Goal: Task Accomplishment & Management: Complete application form

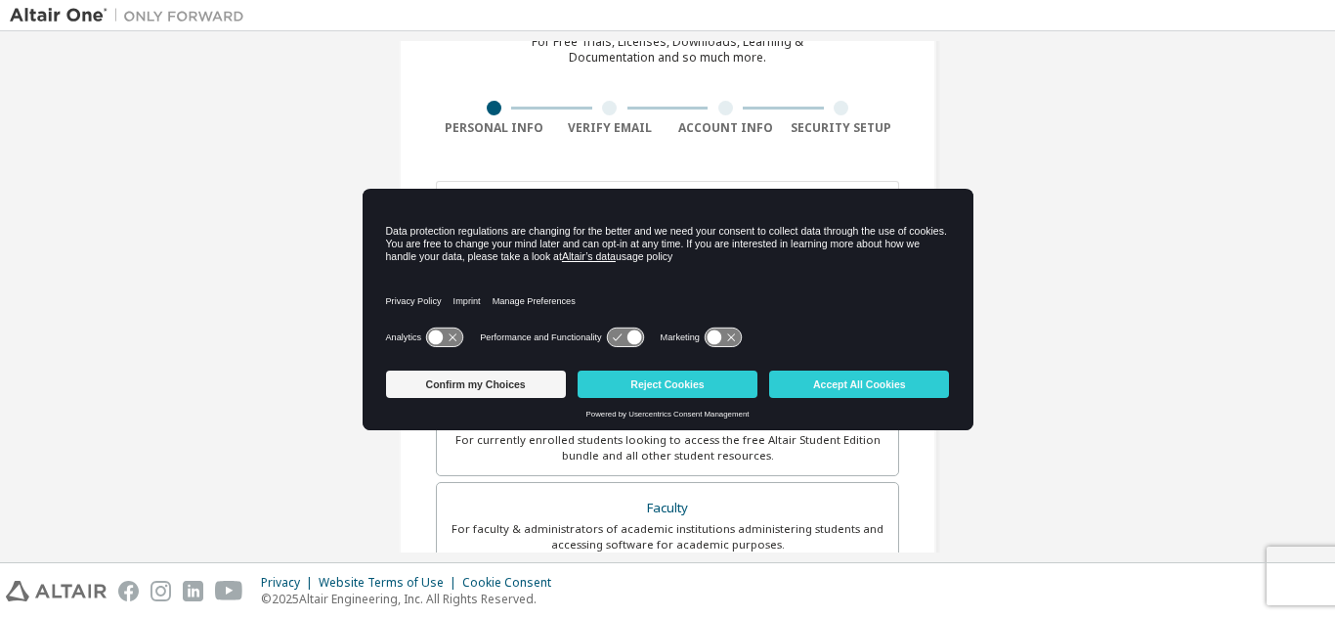
scroll to position [105, 0]
drag, startPoint x: 871, startPoint y: 371, endPoint x: 801, endPoint y: 337, distance: 77.8
click at [801, 337] on div "Data protection regulations are changing for the better and we need your consen…" at bounding box center [668, 309] width 611 height 241
click at [458, 378] on button "Confirm my Choices" at bounding box center [476, 384] width 180 height 27
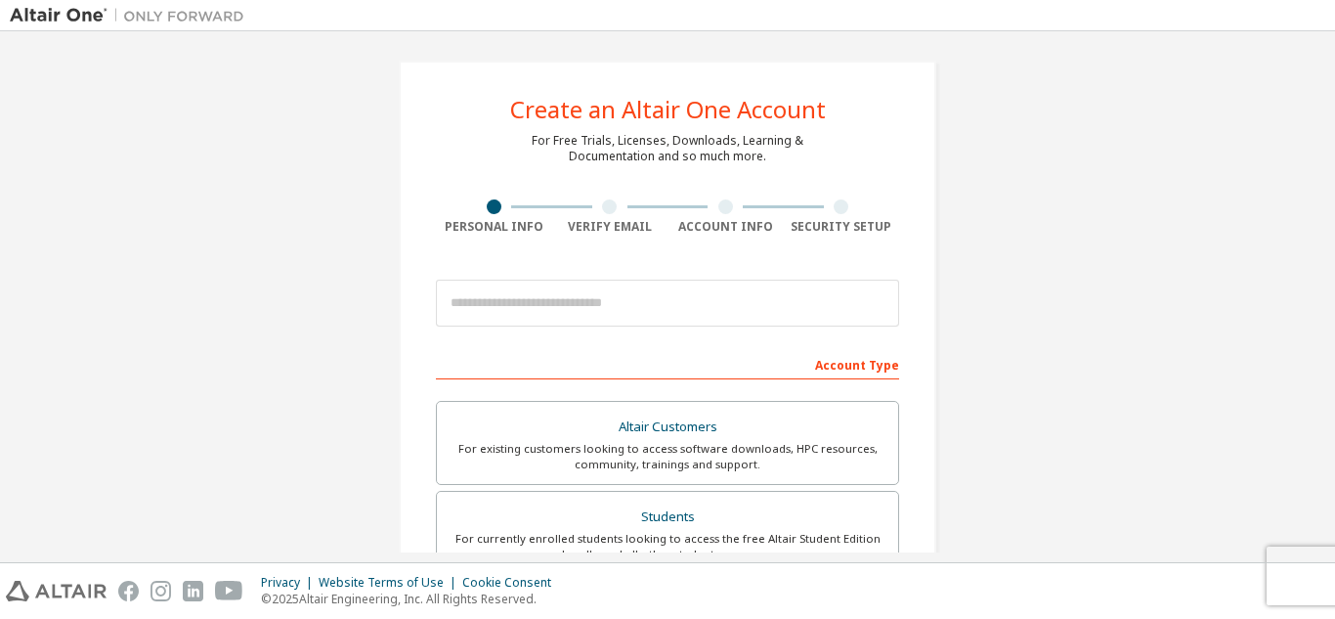
scroll to position [0, 0]
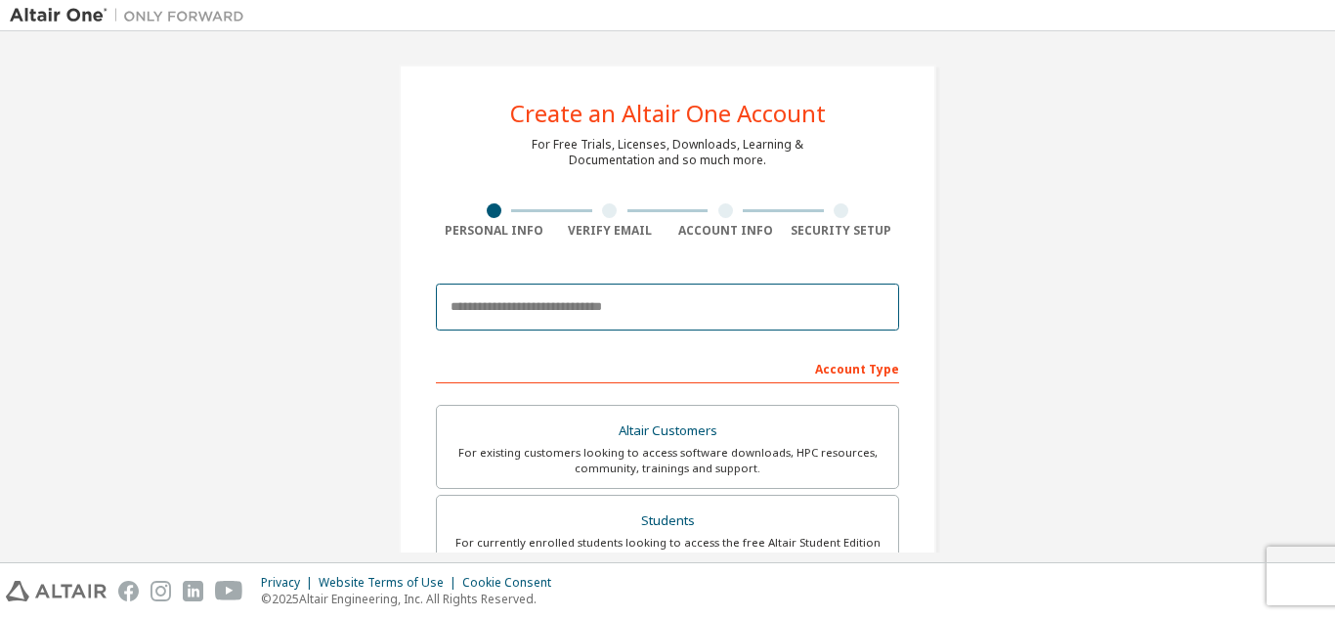
click at [554, 315] on input "email" at bounding box center [667, 307] width 463 height 47
click at [554, 315] on input "**********" at bounding box center [667, 307] width 463 height 47
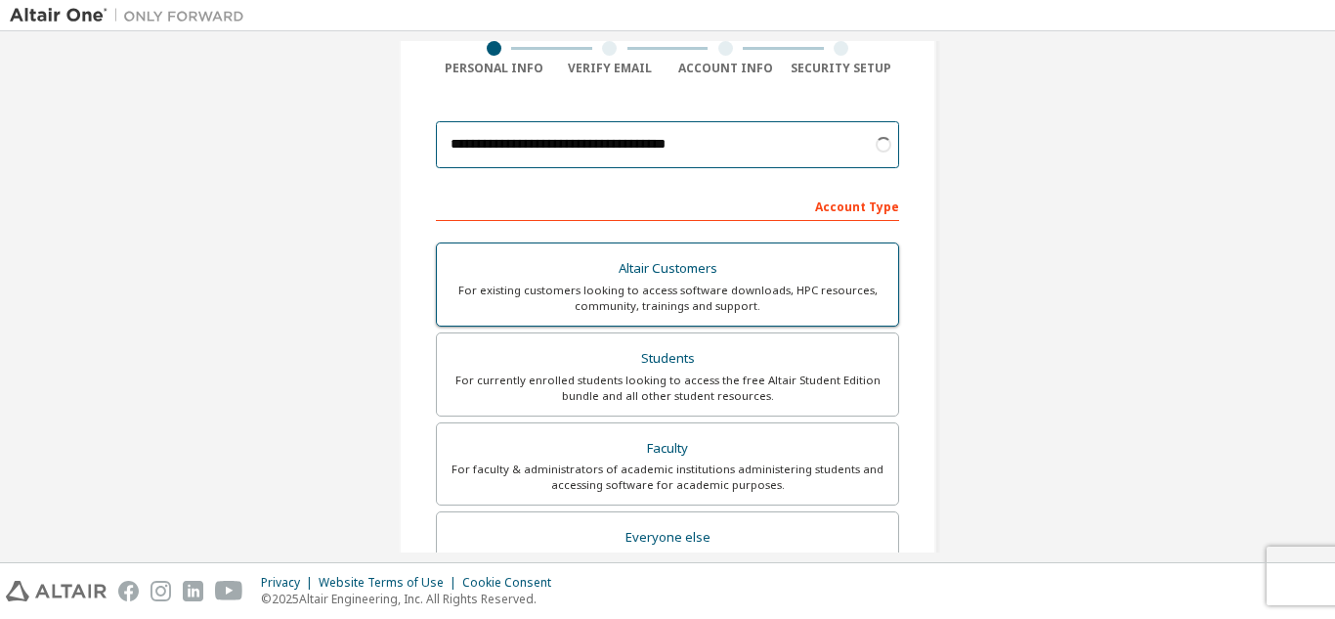
scroll to position [163, 0]
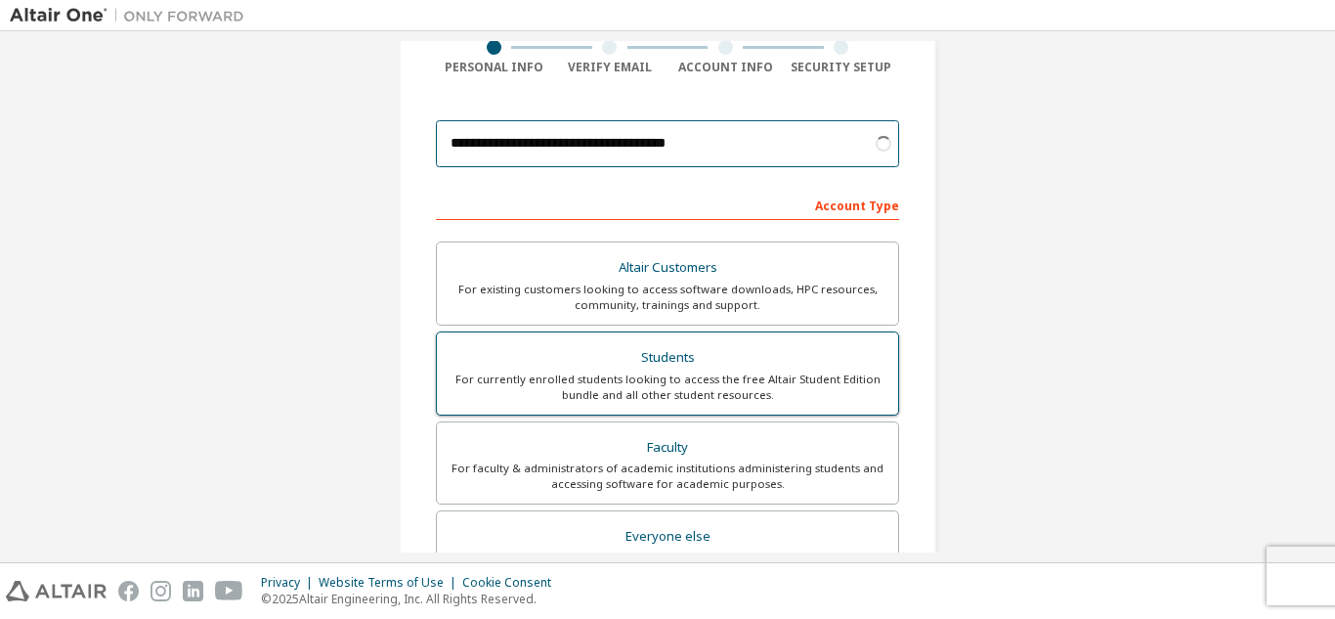
type input "**********"
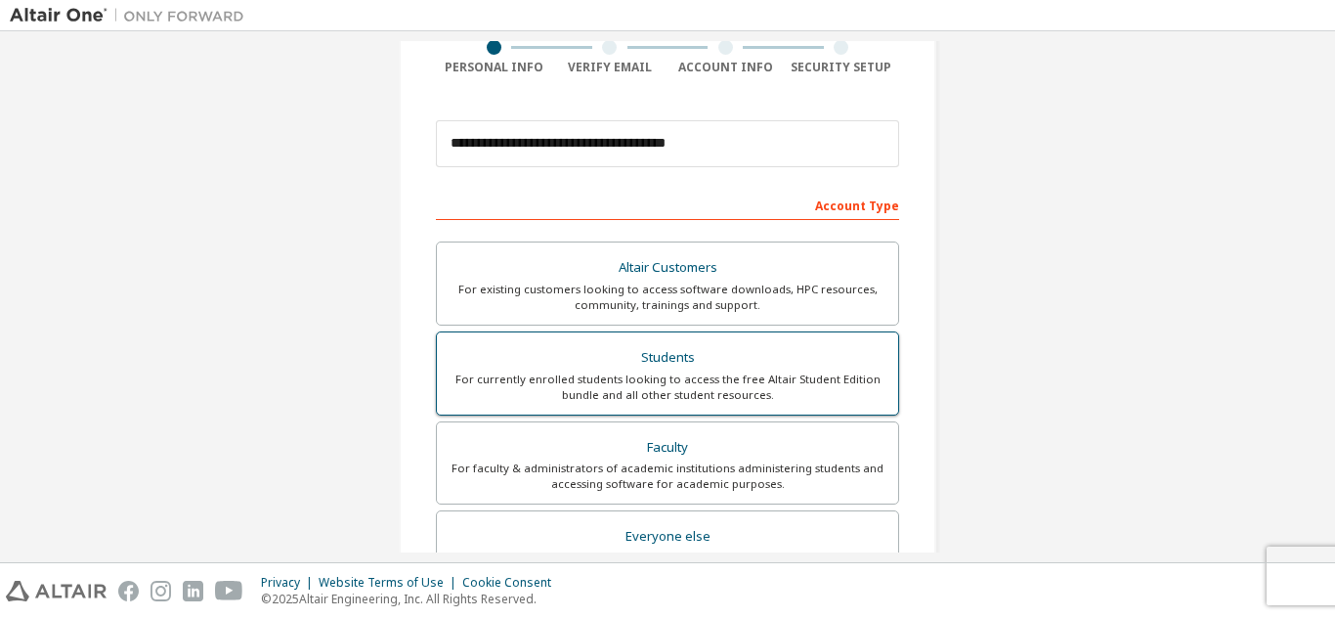
click at [716, 385] on div "For currently enrolled students looking to access the free Altair Student Editi…" at bounding box center [668, 386] width 438 height 31
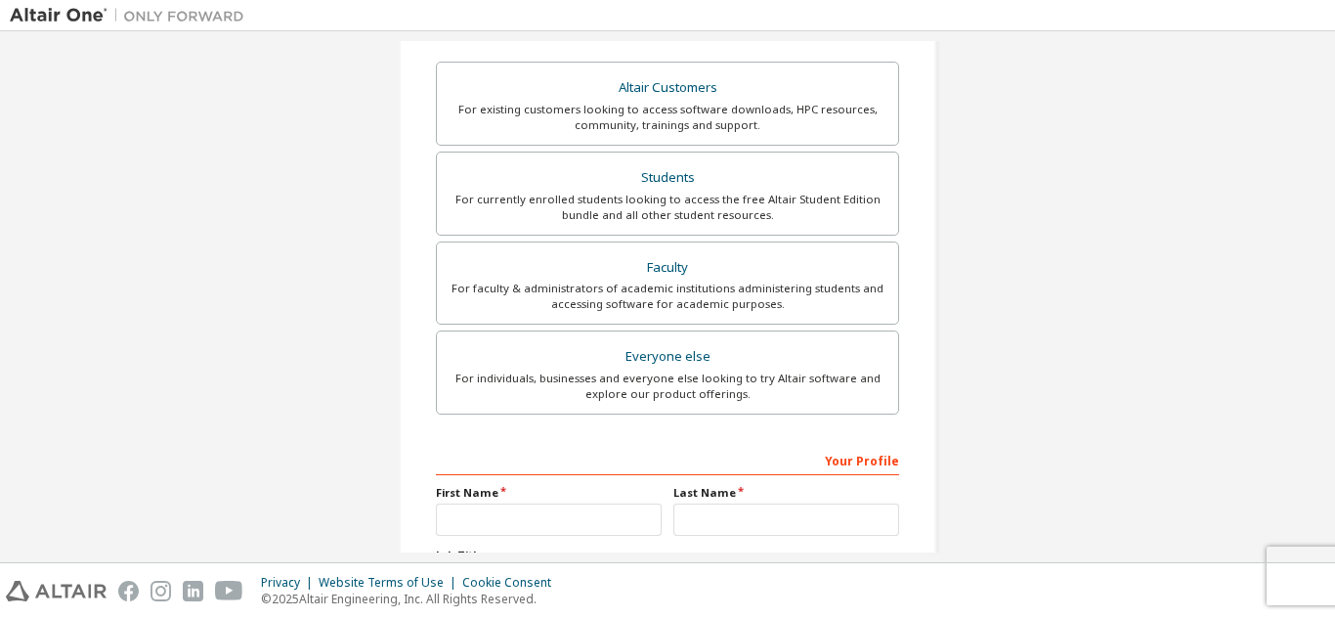
scroll to position [448, 0]
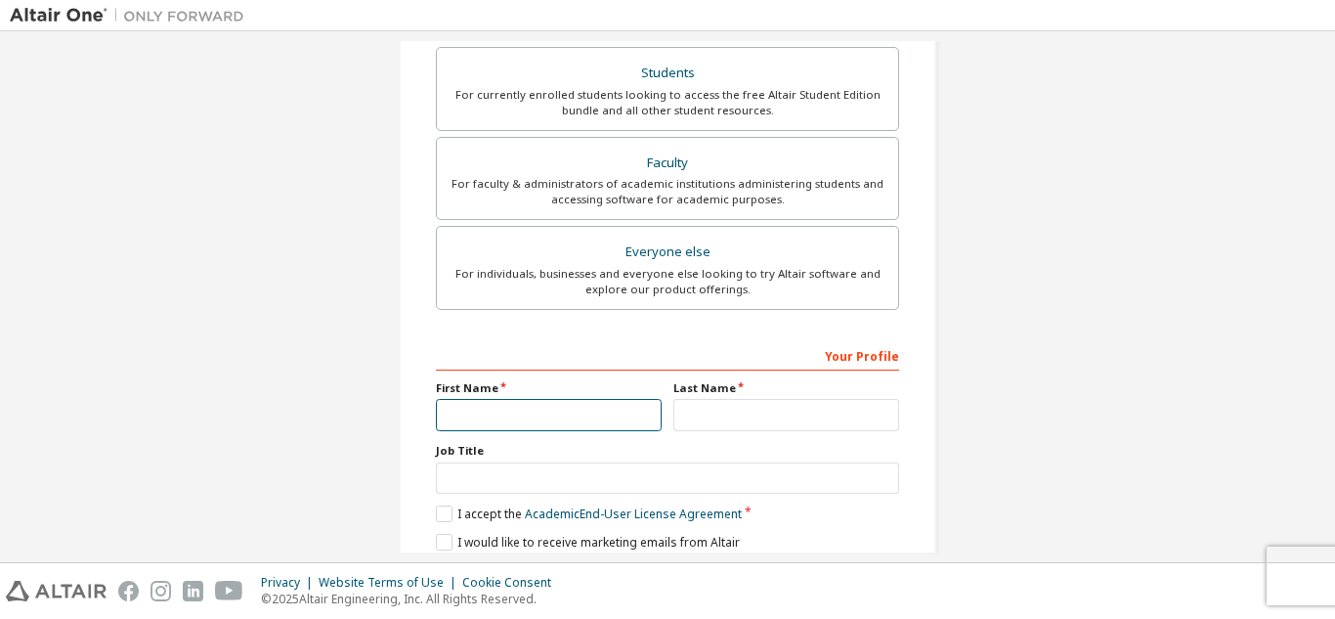
click at [555, 404] on input "text" at bounding box center [549, 415] width 226 height 32
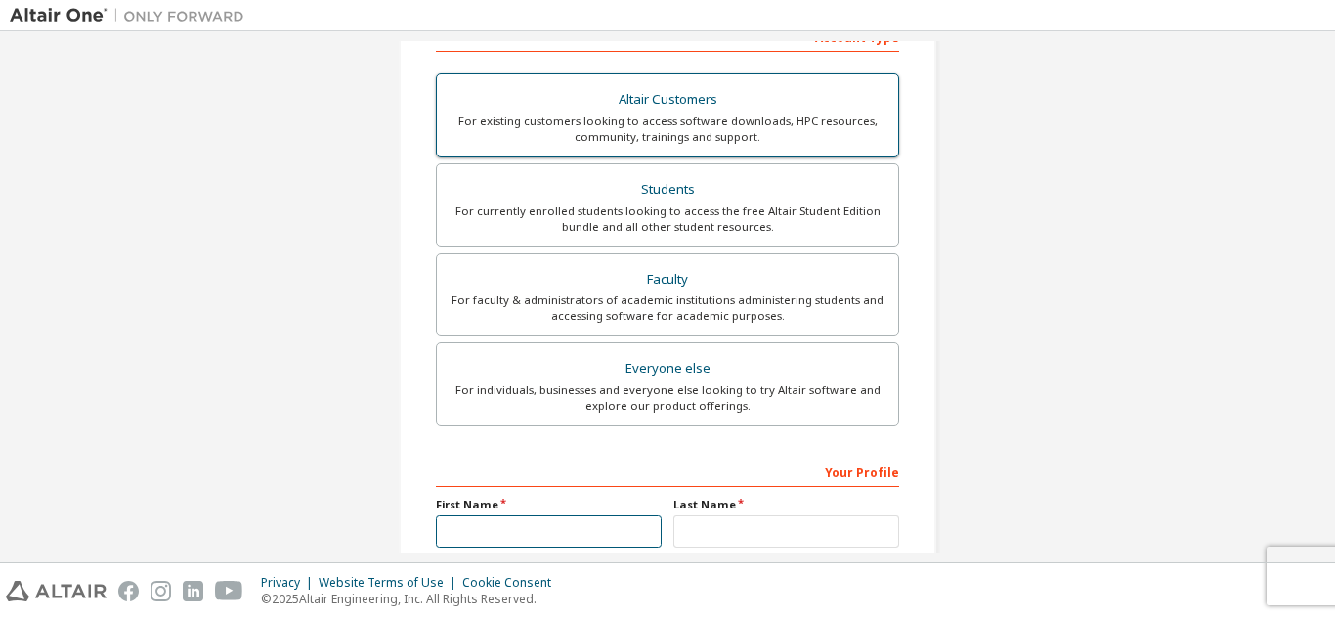
scroll to position [330, 0]
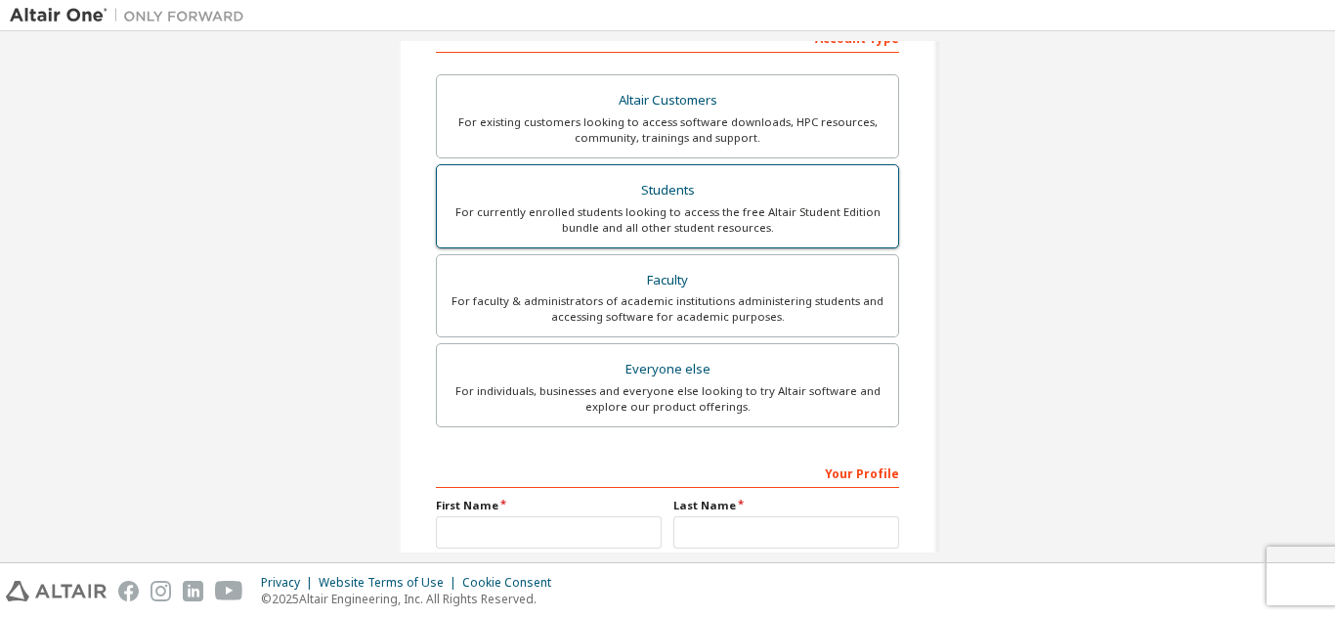
click at [581, 209] on div "For currently enrolled students looking to access the free Altair Student Editi…" at bounding box center [668, 219] width 438 height 31
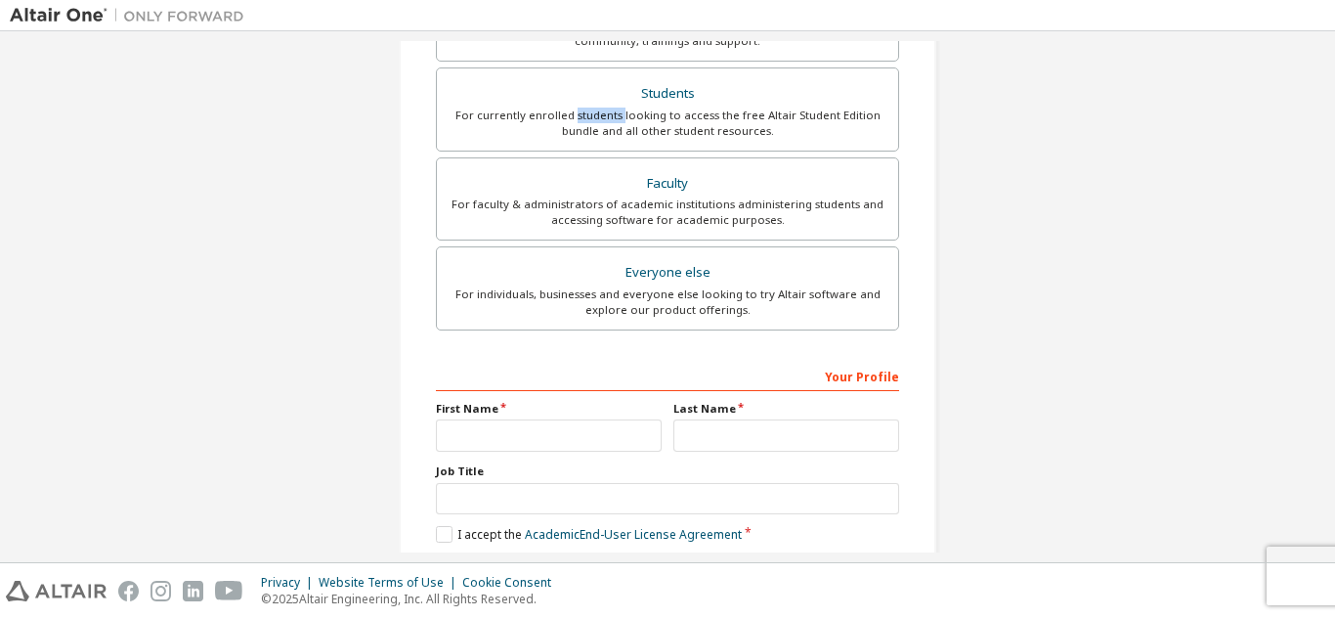
scroll to position [430, 0]
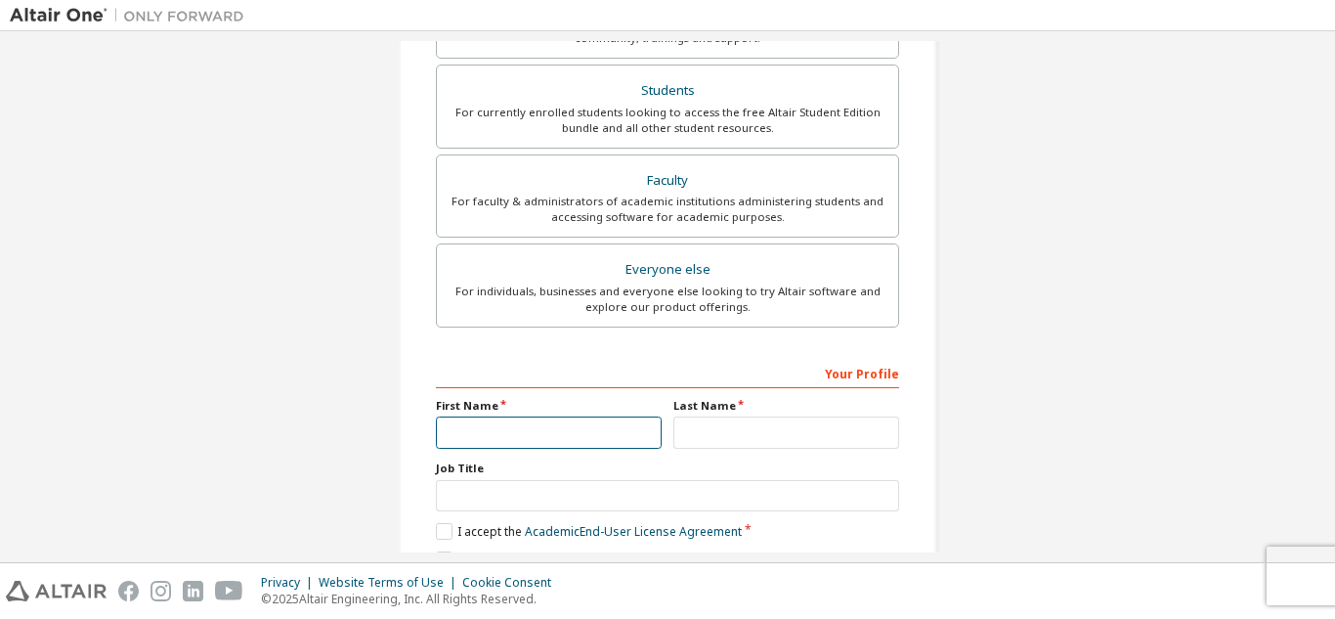
click at [542, 438] on input "text" at bounding box center [549, 432] width 226 height 32
click at [462, 434] on input "******" at bounding box center [549, 432] width 226 height 32
type input "*******"
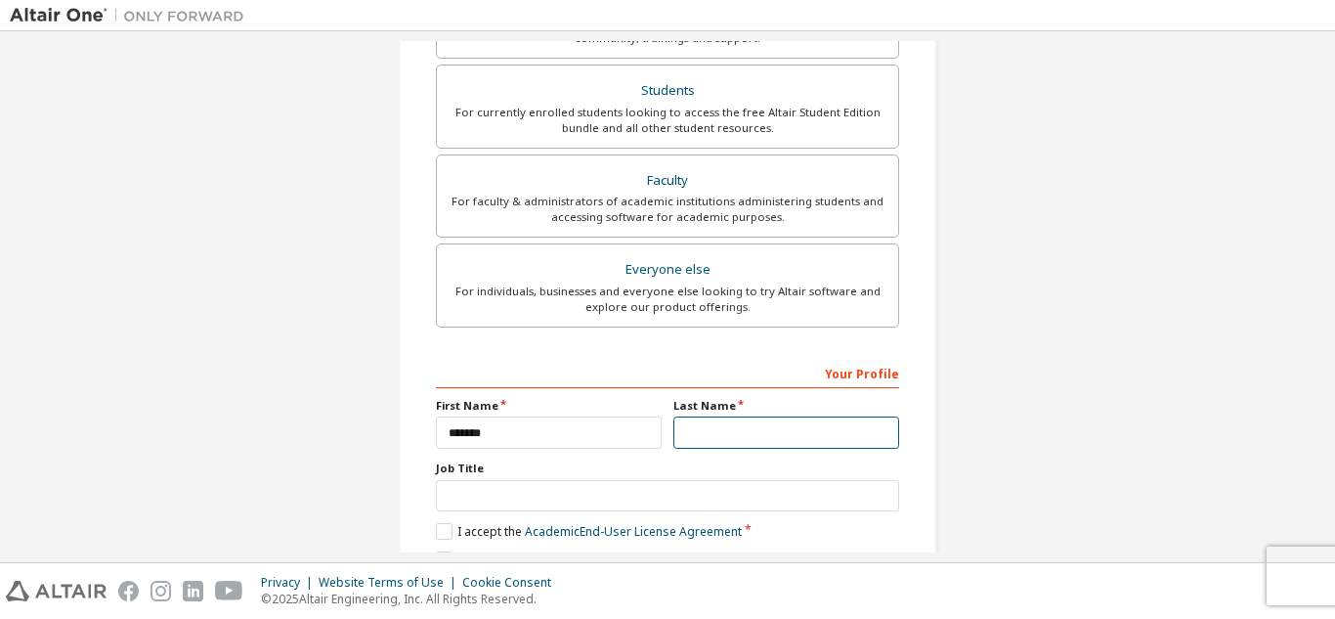
click at [777, 437] on input "text" at bounding box center [787, 432] width 226 height 32
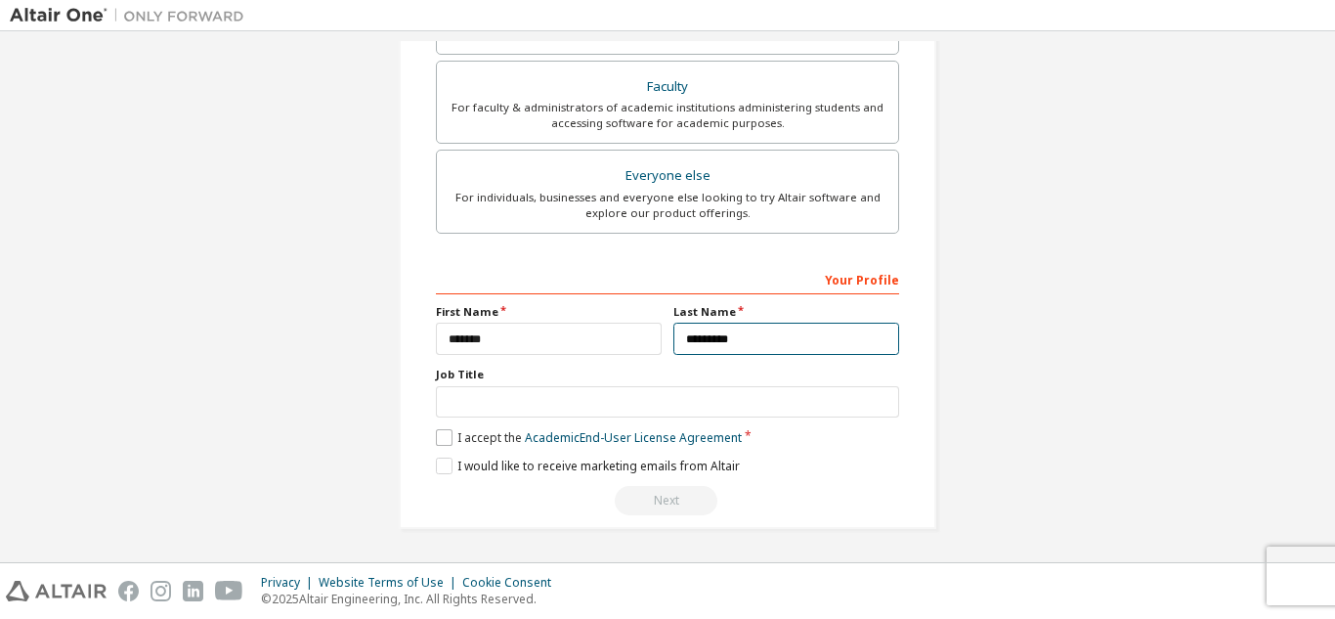
type input "*********"
click at [445, 436] on label "I accept the Academic End-User License Agreement" at bounding box center [589, 437] width 306 height 17
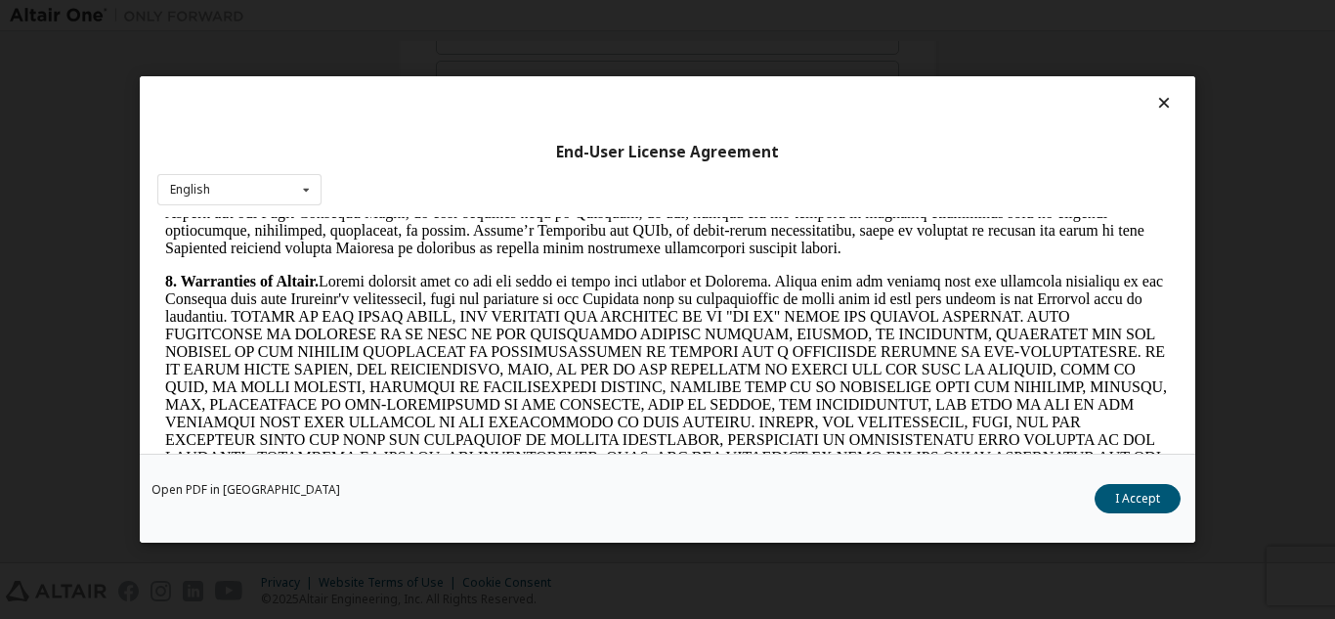
scroll to position [2239, 0]
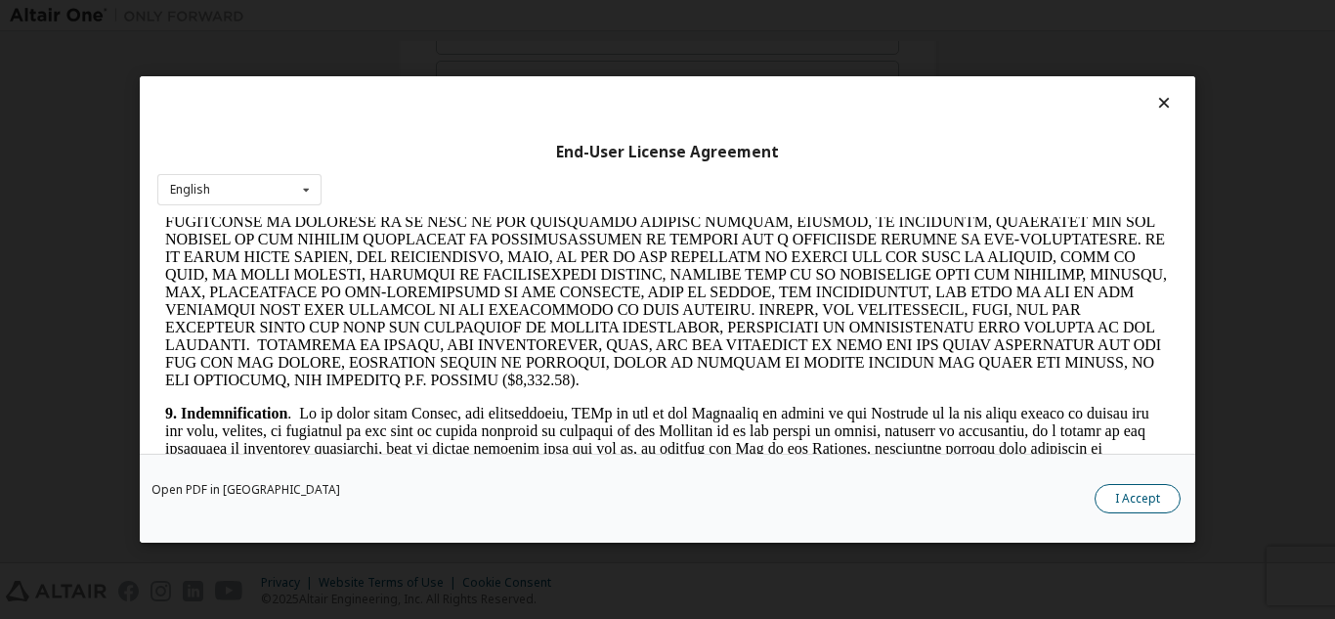
click at [1124, 504] on button "I Accept" at bounding box center [1138, 498] width 86 height 29
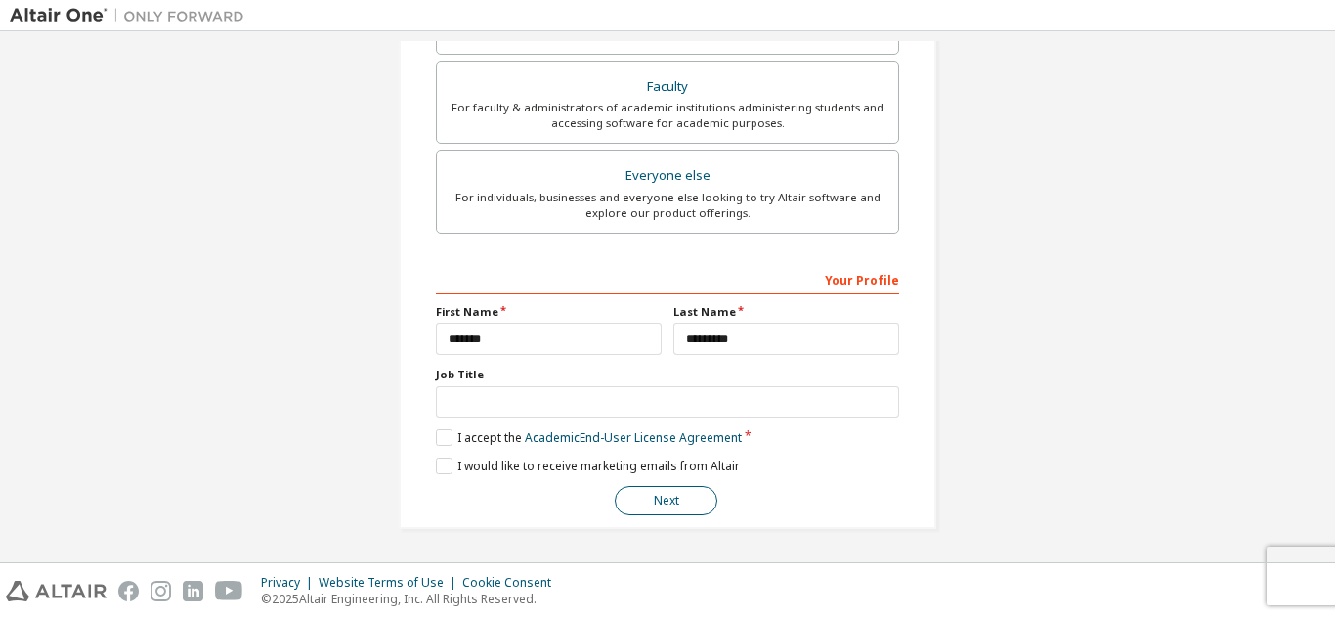
click at [661, 498] on button "Next" at bounding box center [666, 500] width 103 height 29
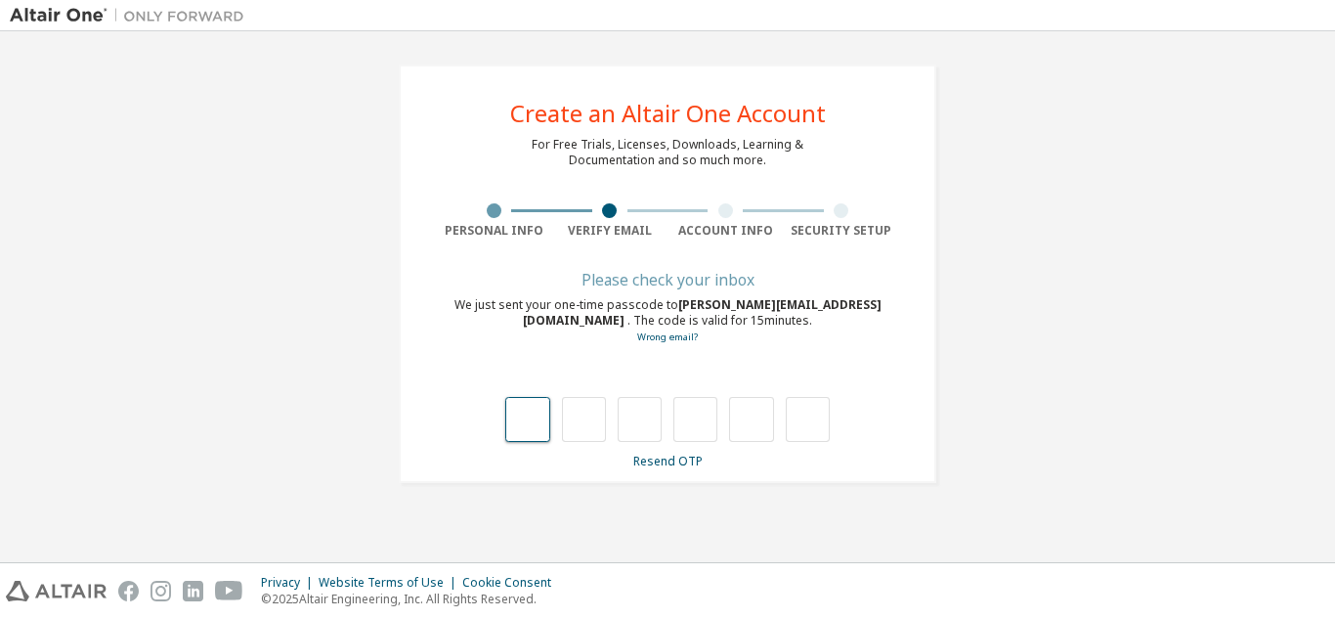
type input "*"
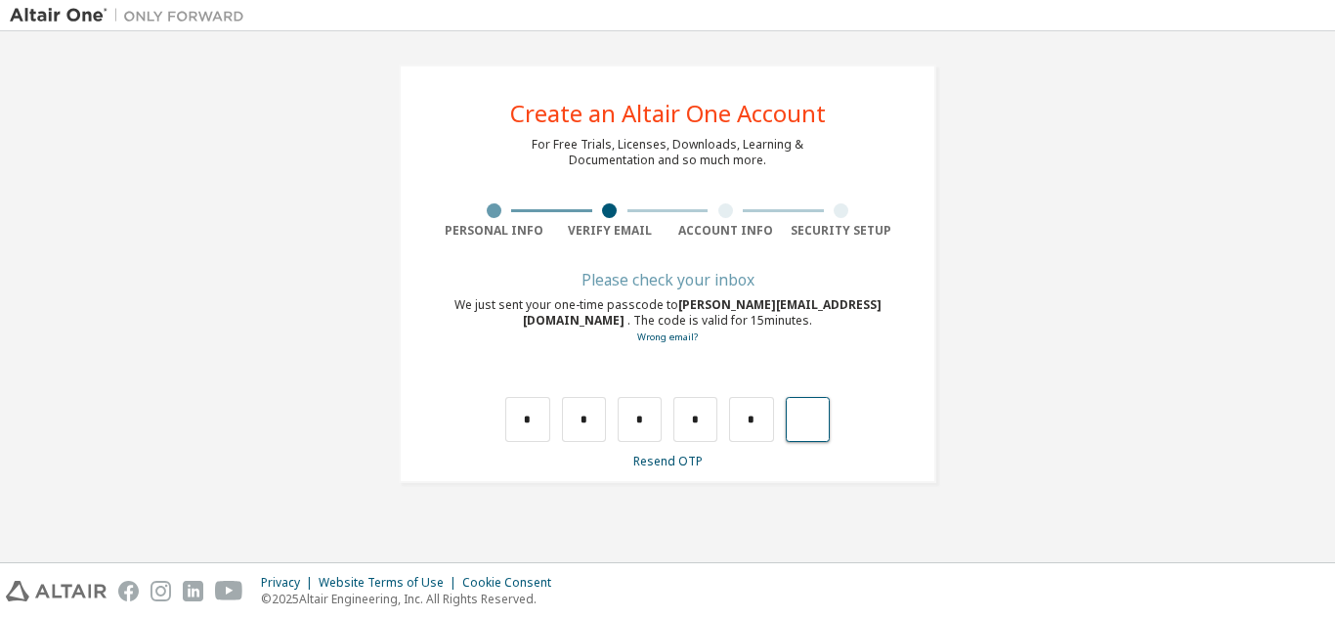
type input "*"
